Goal: Navigation & Orientation: Find specific page/section

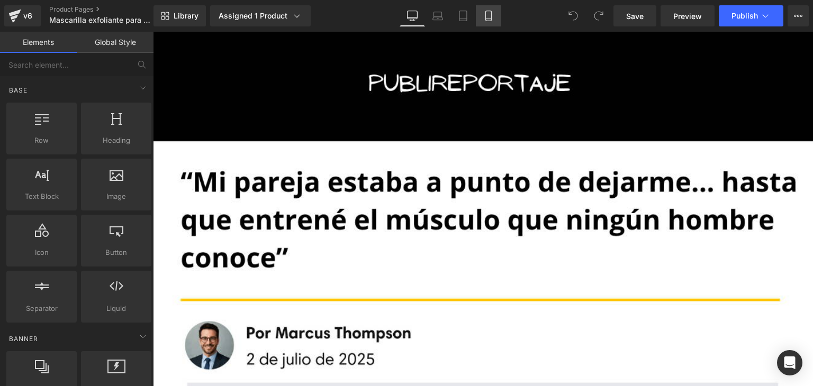
click at [490, 19] on icon at bounding box center [488, 19] width 6 height 0
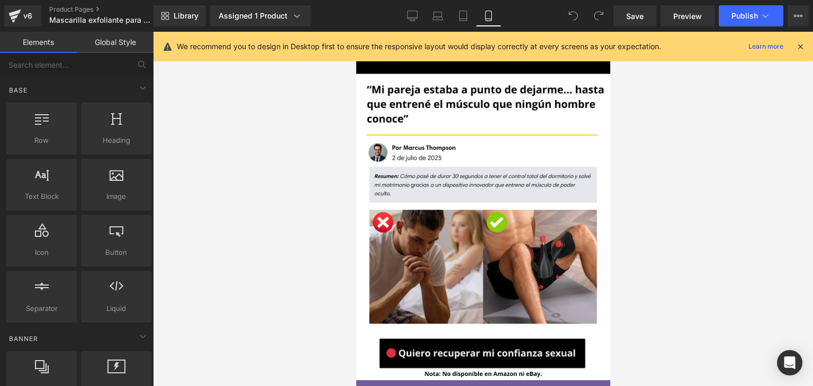
click at [800, 50] on icon at bounding box center [800, 47] width 10 height 10
